Goal: Task Accomplishment & Management: Complete application form

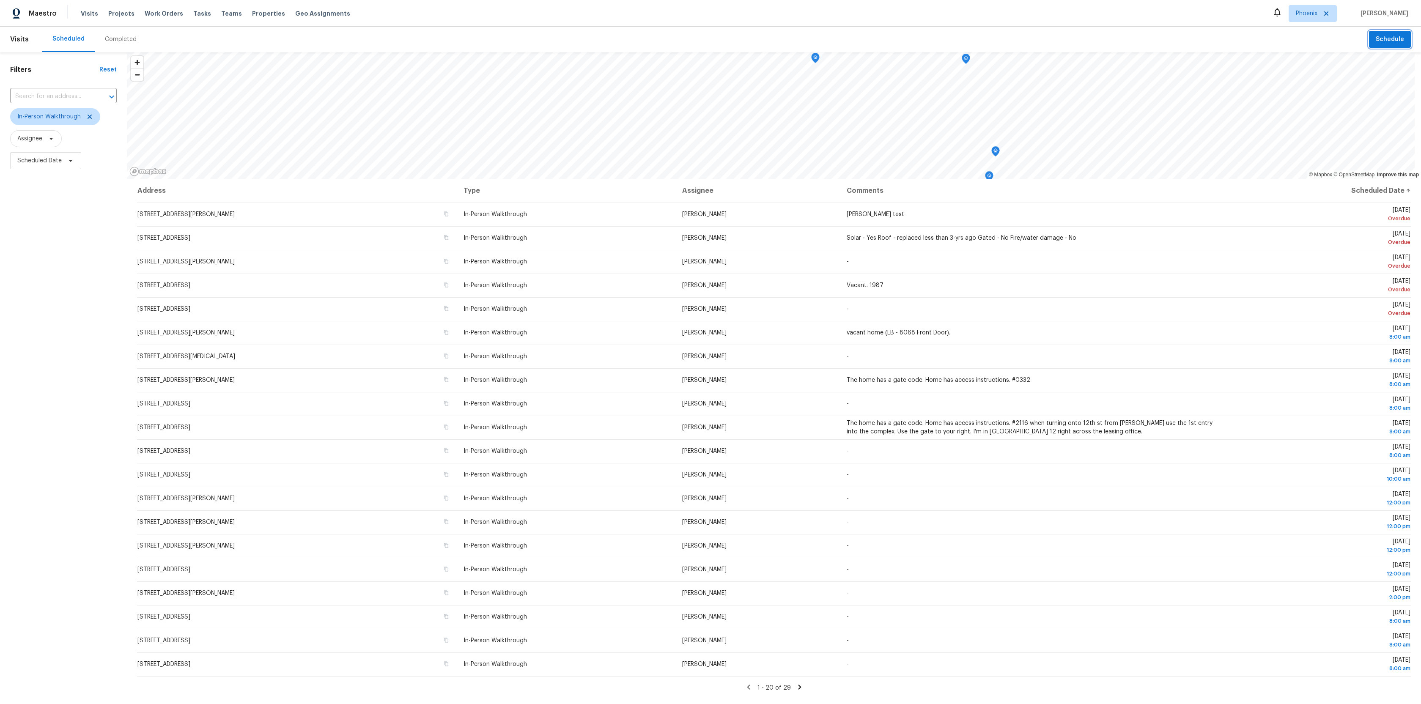
click at [869, 39] on span "Schedule" at bounding box center [1390, 39] width 28 height 11
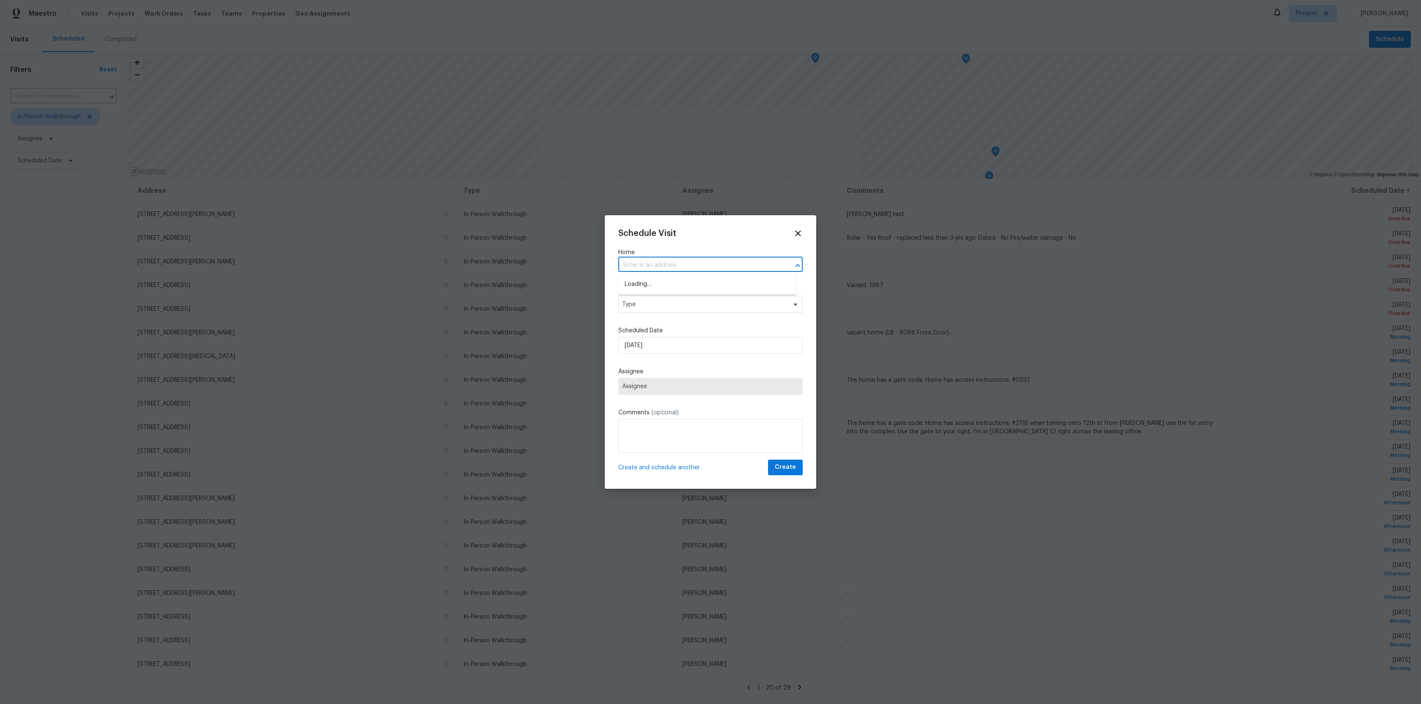
click at [687, 267] on input "text" at bounding box center [698, 265] width 161 height 13
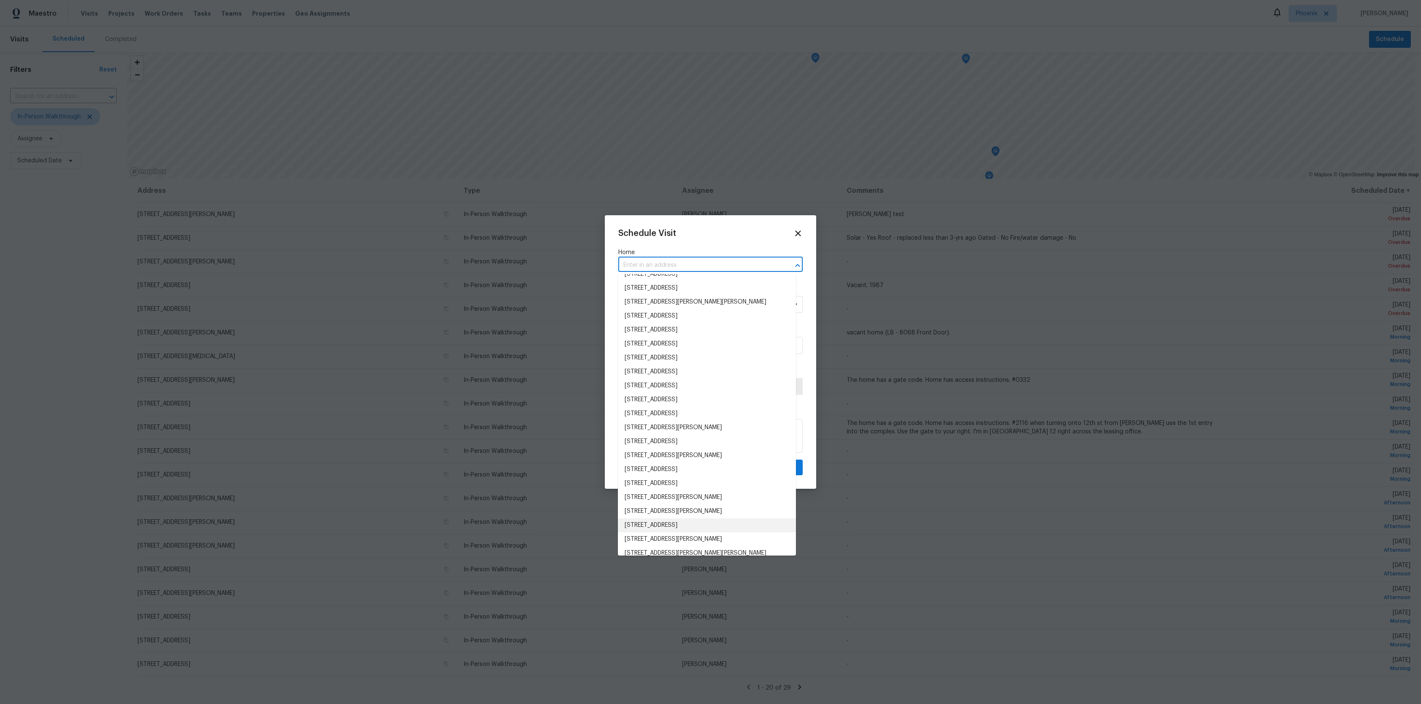
scroll to position [1121, 0]
click at [707, 459] on li "[STREET_ADDRESS]" at bounding box center [707, 531] width 178 height 14
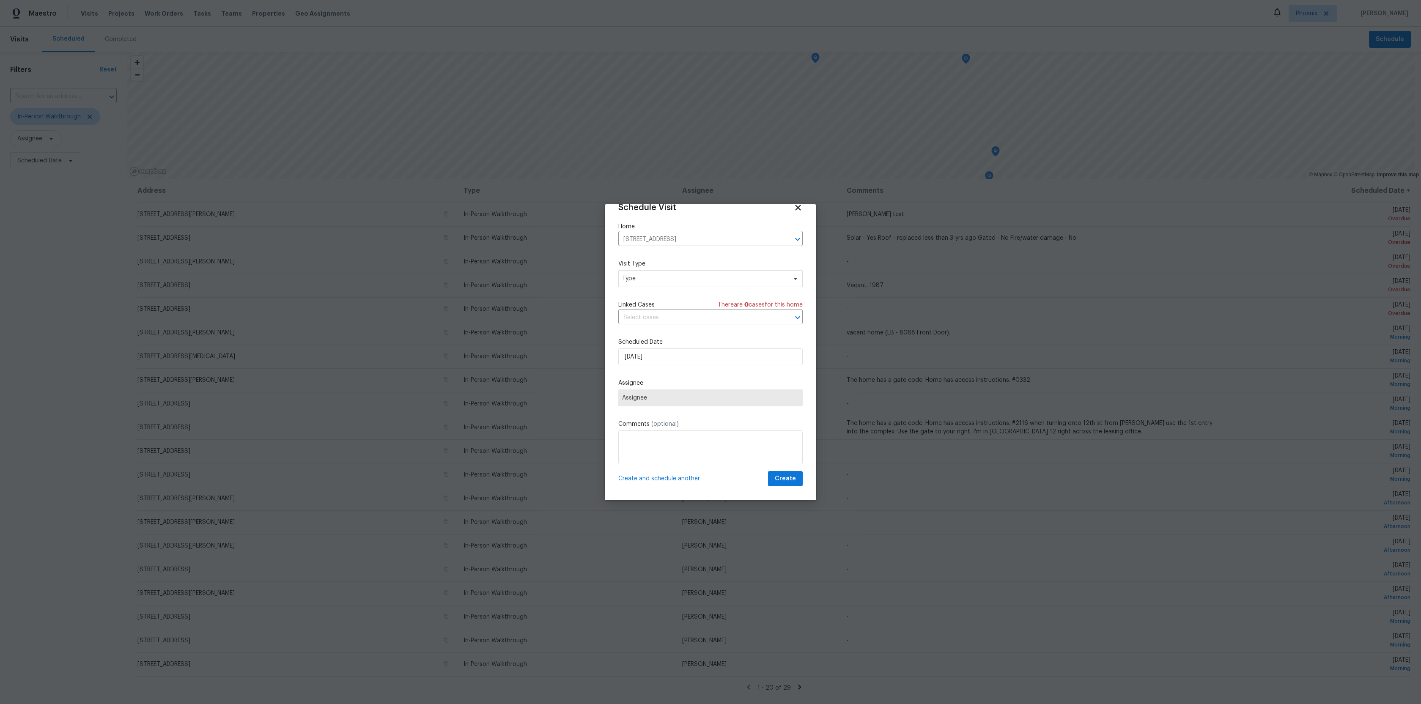
scroll to position [15, 0]
click at [666, 282] on span "Type" at bounding box center [704, 279] width 165 height 8
type input "in-"
click at [655, 314] on div "In-Person Walkthrough" at bounding box center [654, 318] width 63 height 8
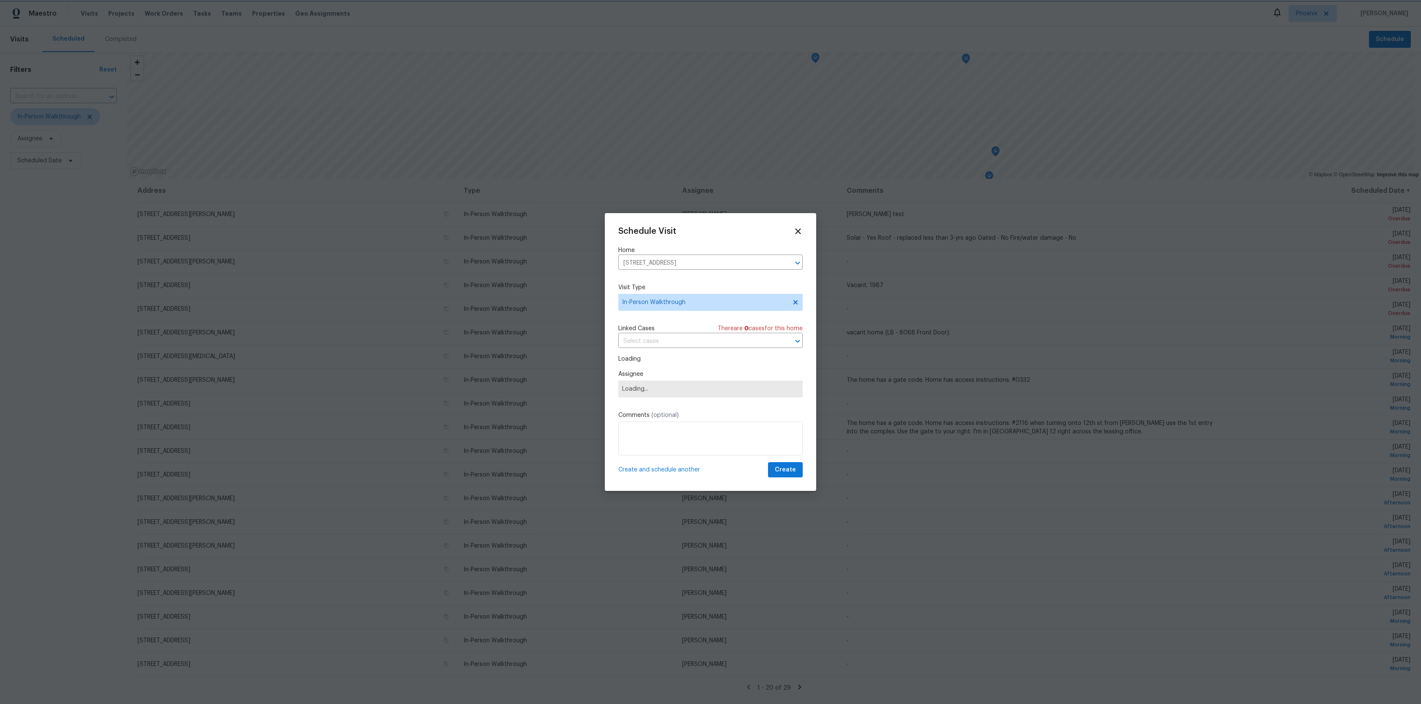
scroll to position [0, 0]
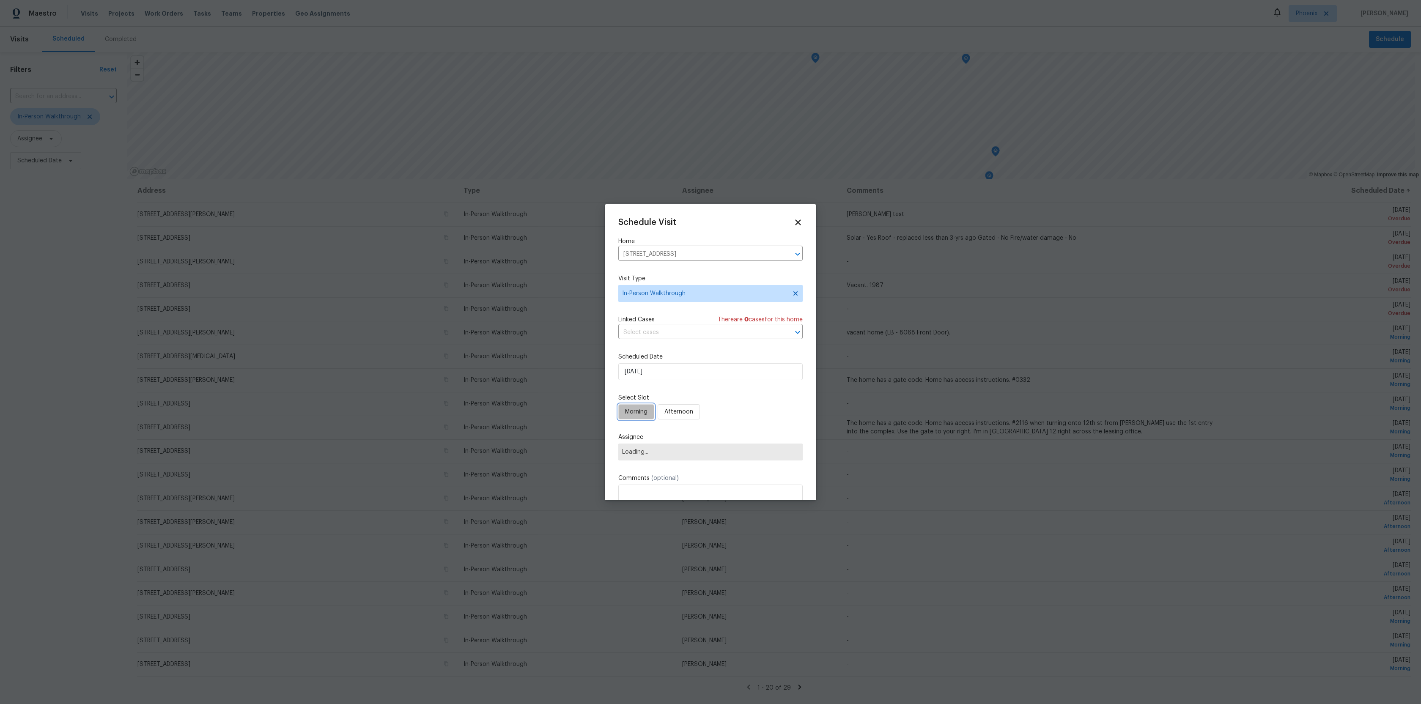
click at [638, 411] on span "Morning" at bounding box center [636, 412] width 22 height 11
click at [648, 456] on span "Assignee" at bounding box center [705, 452] width 166 height 7
type input "[PERSON_NAME]"
click at [664, 405] on div "[PERSON_NAME]" at bounding box center [645, 405] width 44 height 8
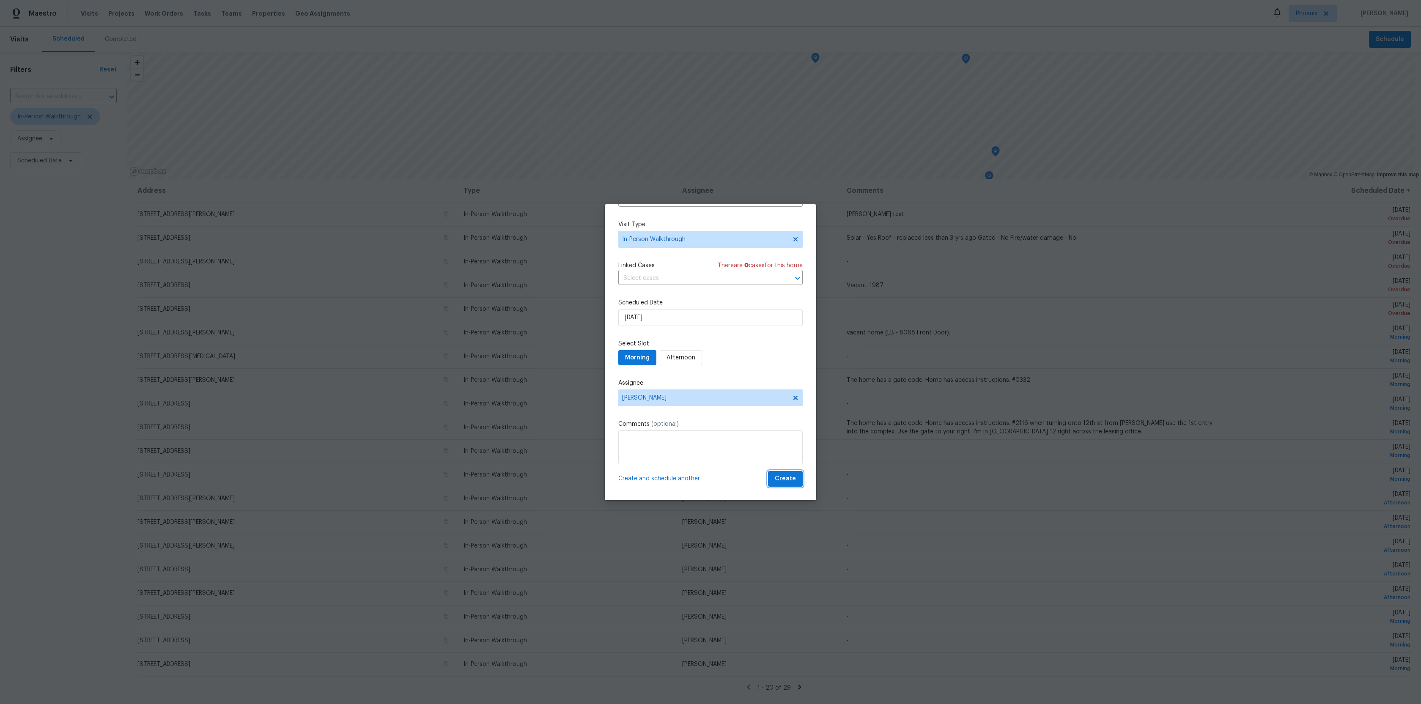
click at [789, 459] on span "Create" at bounding box center [785, 479] width 21 height 11
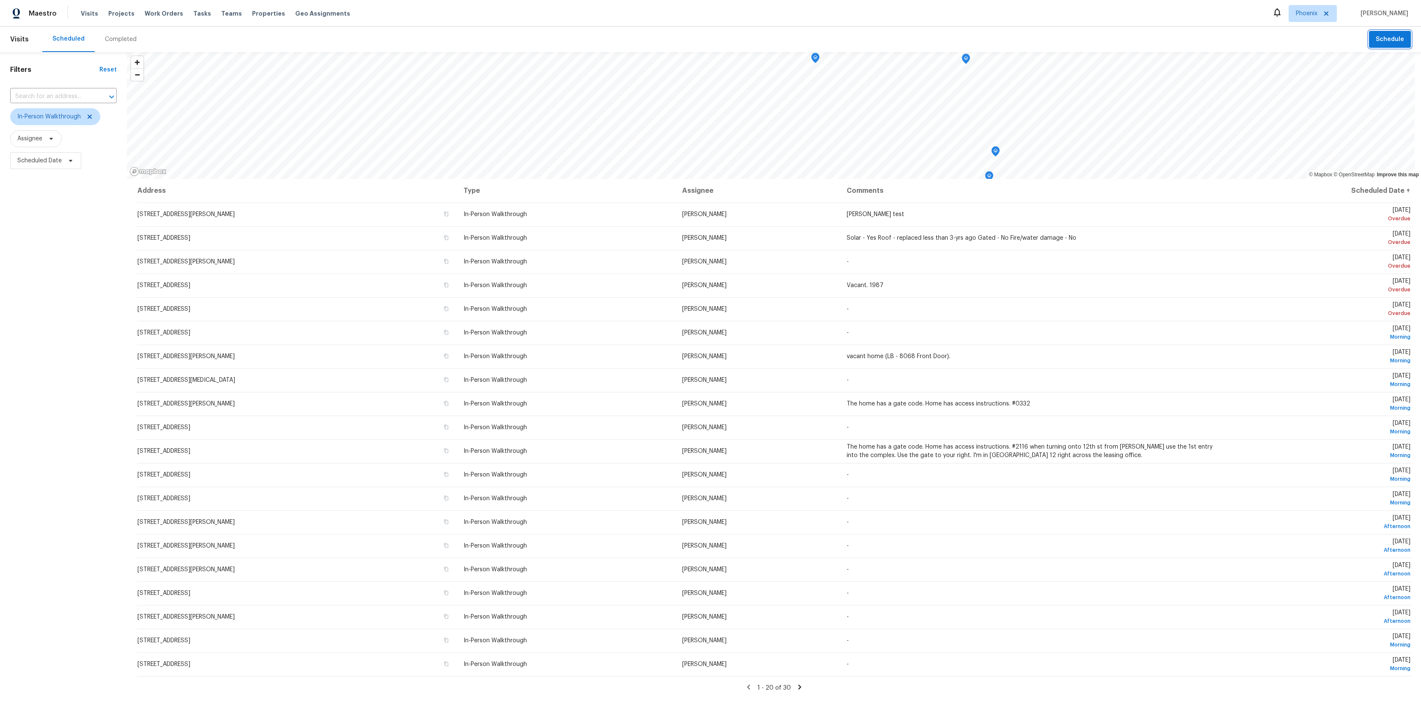
click at [869, 41] on span "Schedule" at bounding box center [1390, 39] width 28 height 11
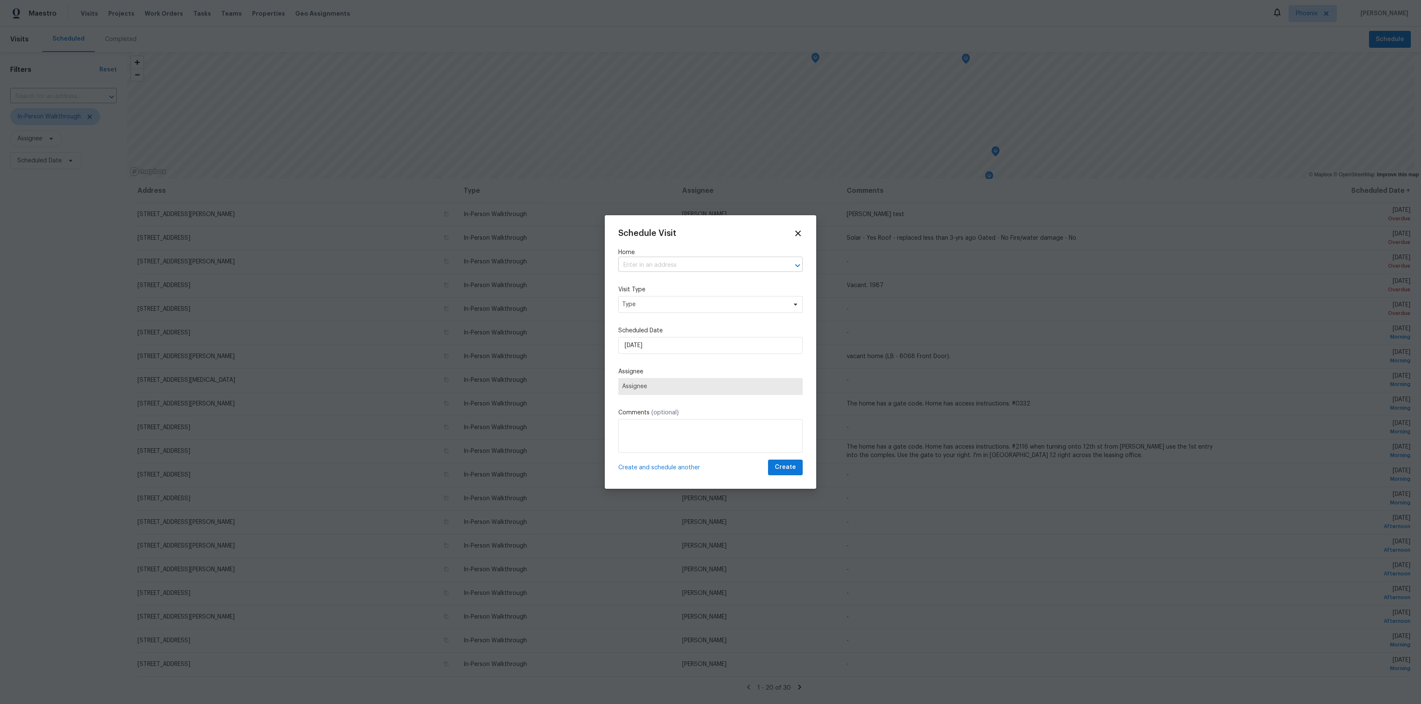
click at [656, 259] on input "text" at bounding box center [698, 265] width 161 height 13
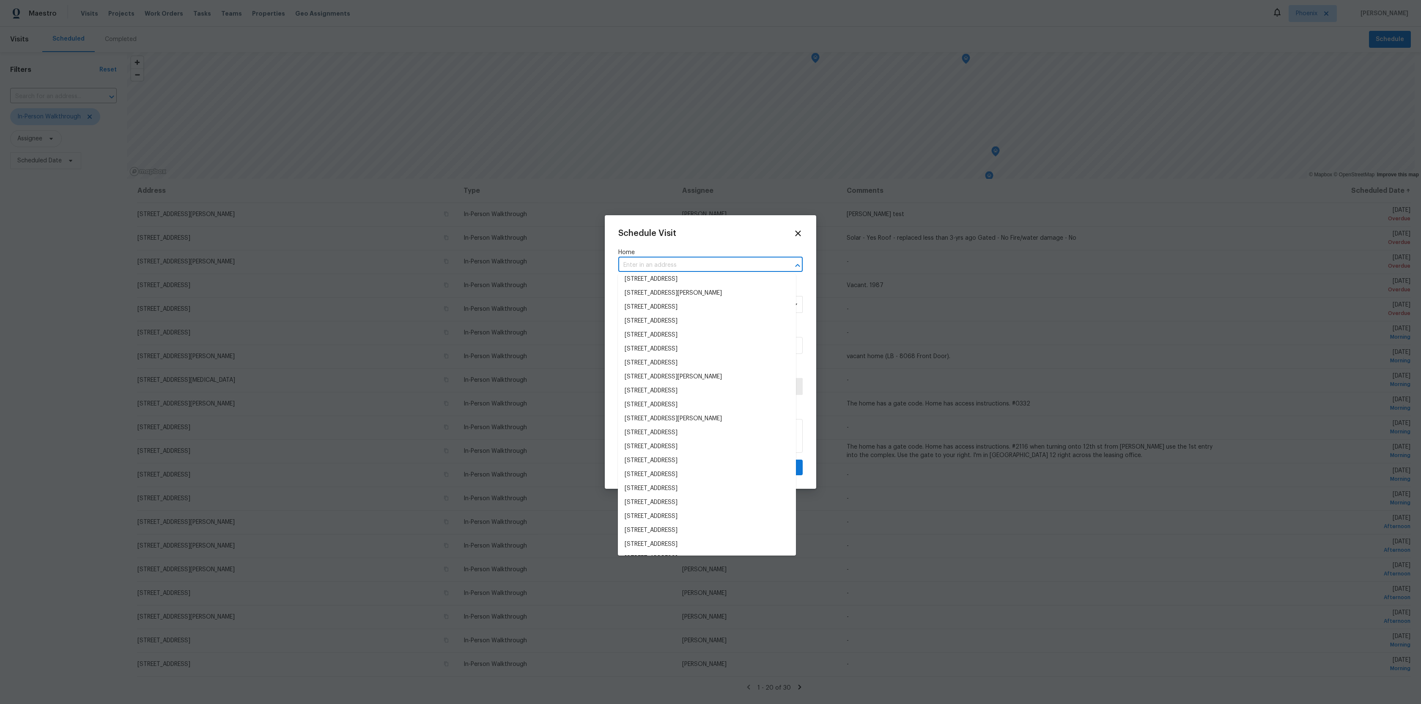
scroll to position [645, 0]
click at [668, 454] on li "[STREET_ADDRESS]" at bounding box center [707, 449] width 178 height 14
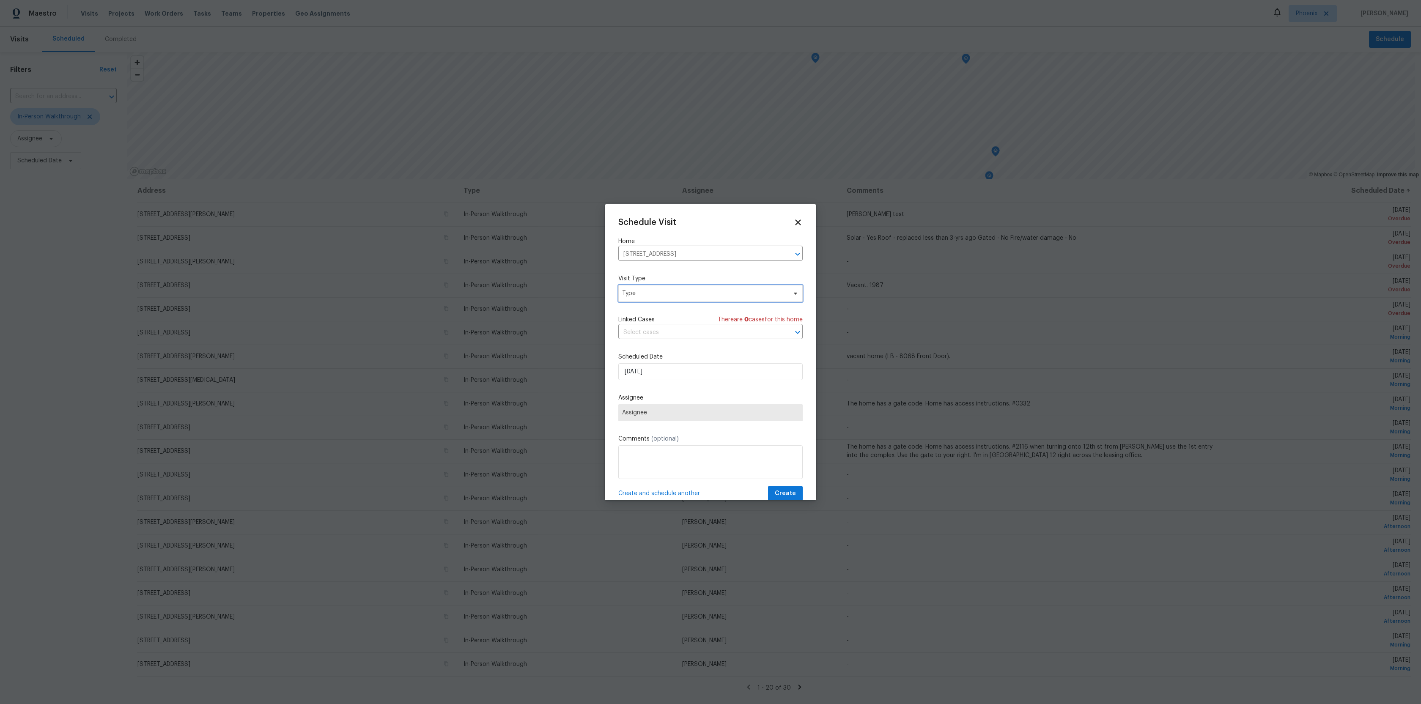
click at [654, 294] on span "Type" at bounding box center [704, 293] width 165 height 8
type input "in-"
click at [659, 326] on div "in- In-Person Walkthrough" at bounding box center [667, 322] width 99 height 41
click at [661, 331] on div "In-Person Walkthrough" at bounding box center [654, 333] width 63 height 8
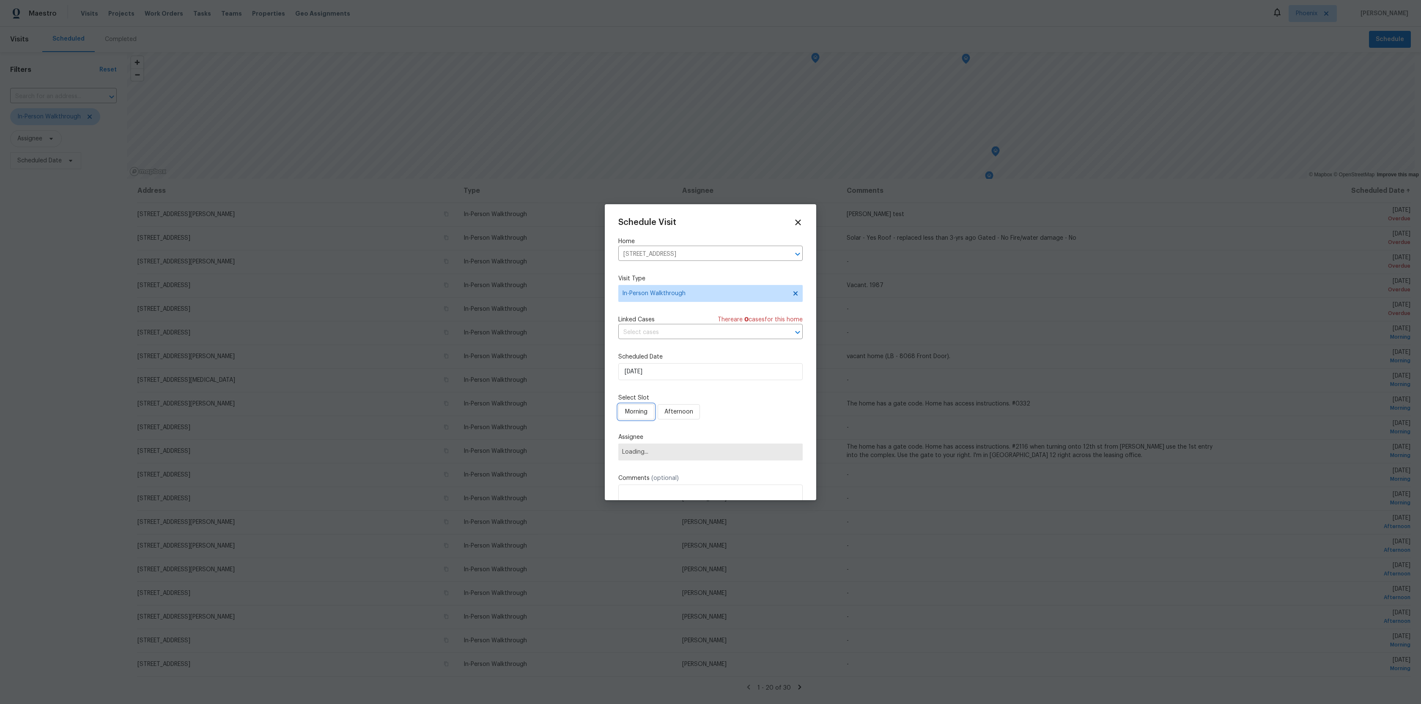
click at [644, 410] on span "Morning" at bounding box center [636, 412] width 22 height 11
click at [651, 450] on span "Assignee" at bounding box center [705, 452] width 166 height 7
type input "[PERSON_NAME]"
click at [665, 432] on div "[PERSON_NAME]" at bounding box center [645, 429] width 44 height 8
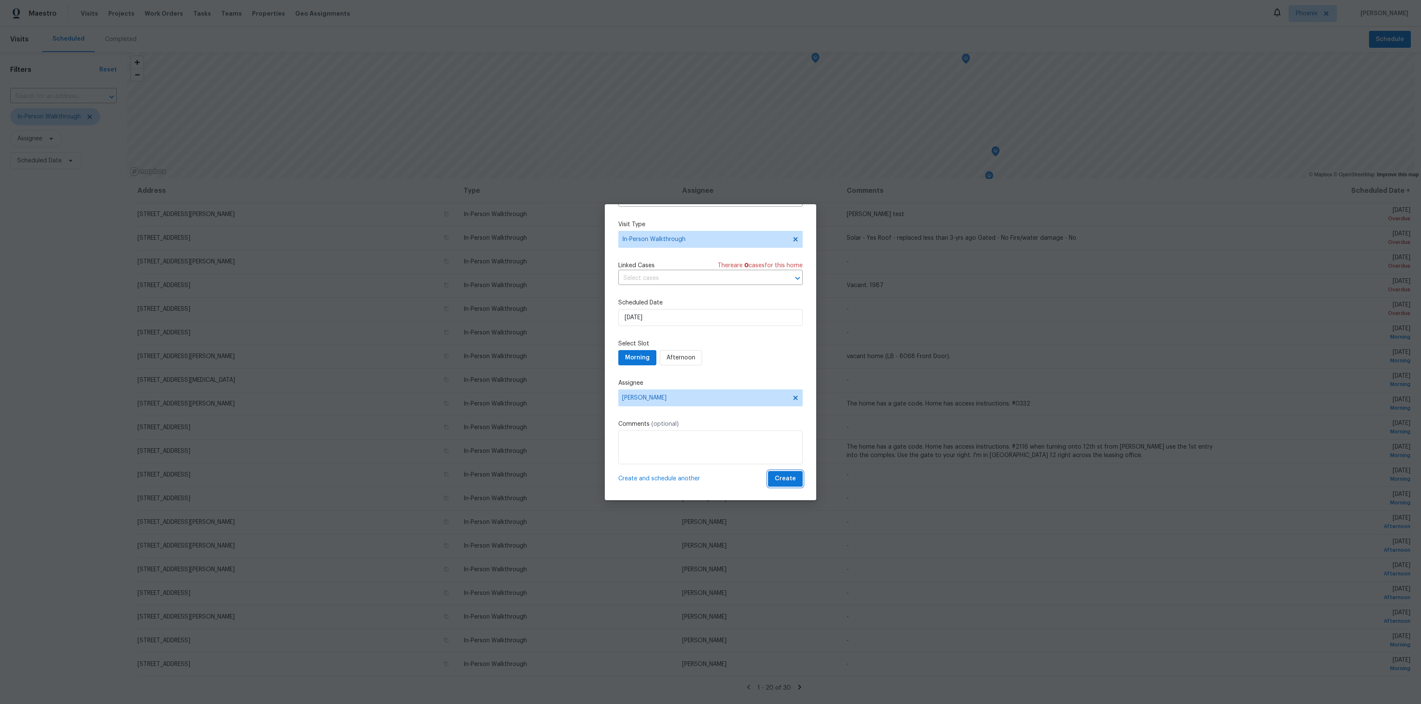
click at [775, 459] on span "Create" at bounding box center [785, 479] width 21 height 11
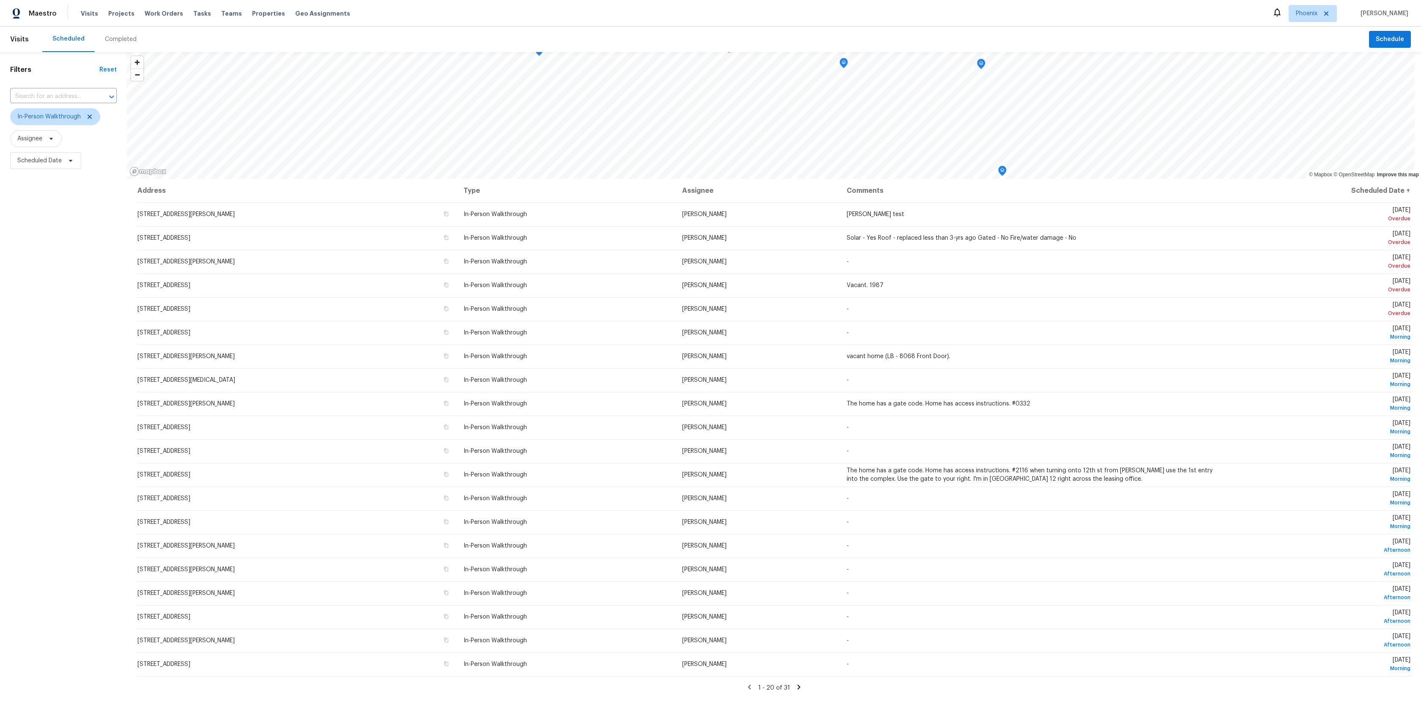
click at [656, 30] on div "Scheduled Completed" at bounding box center [705, 39] width 1327 height 25
